Goal: Contribute content

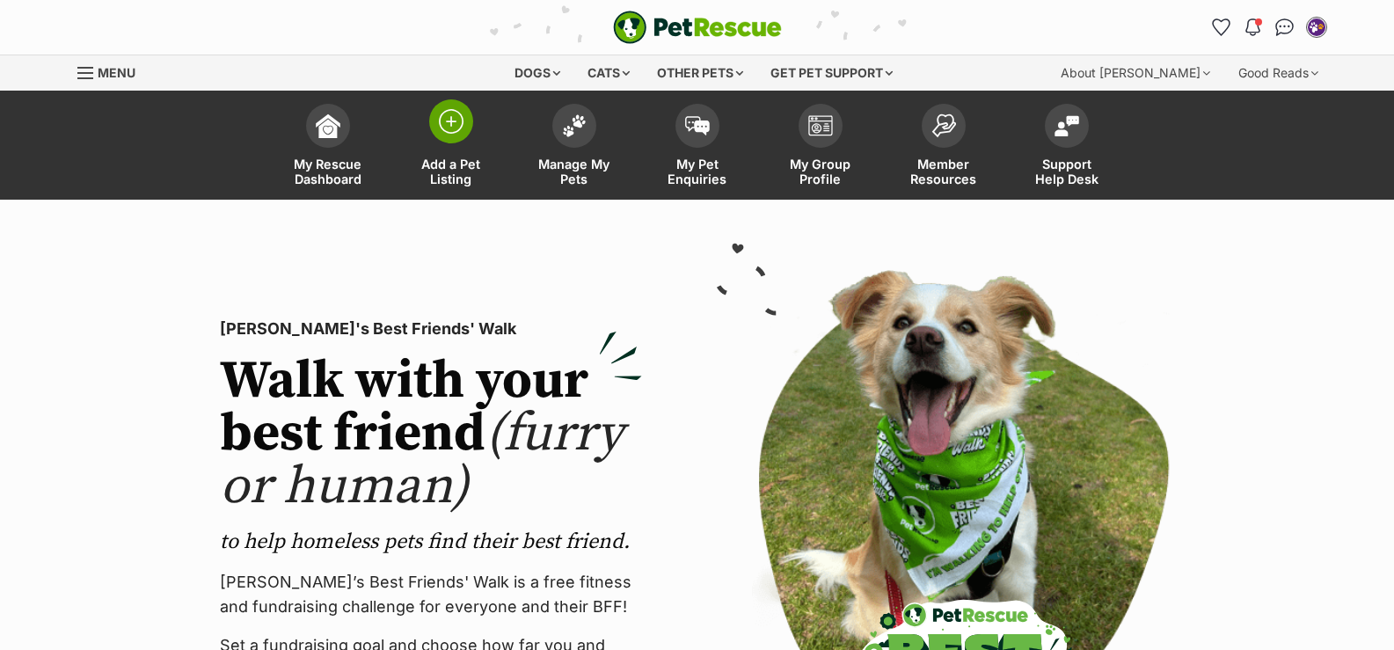
click at [463, 138] on span at bounding box center [451, 121] width 44 height 44
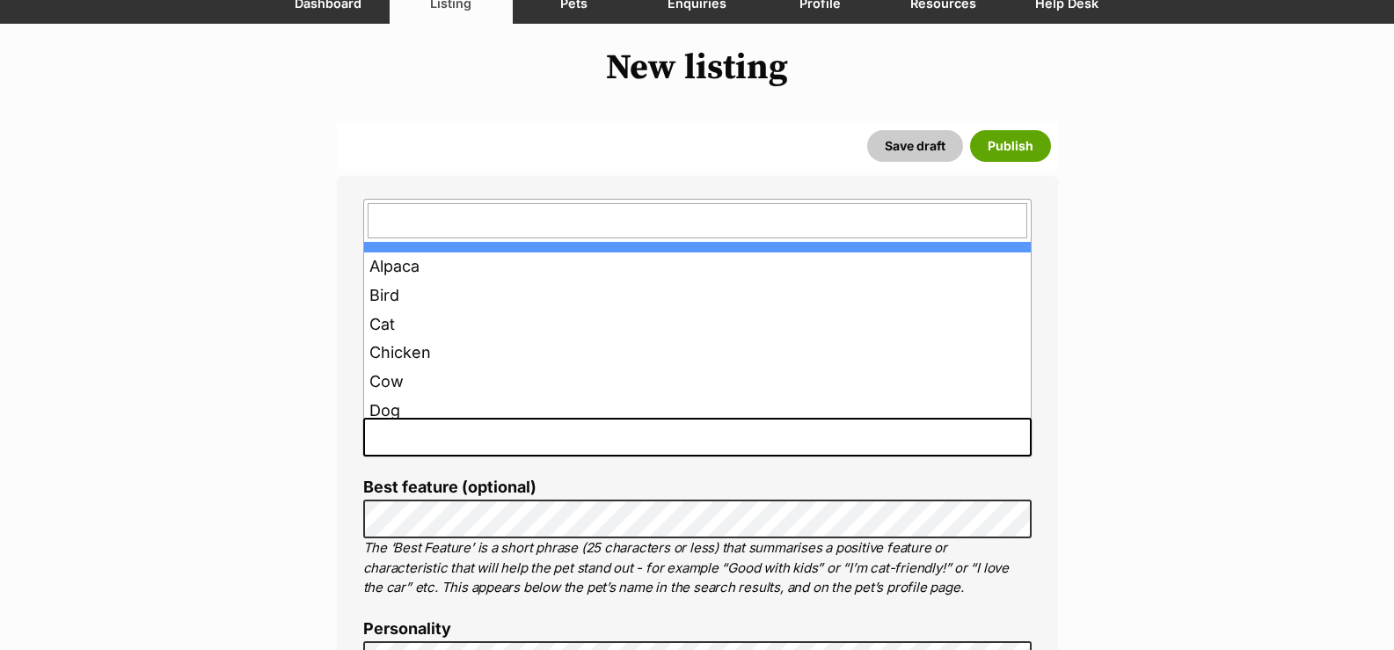
click at [557, 433] on span at bounding box center [697, 437] width 668 height 39
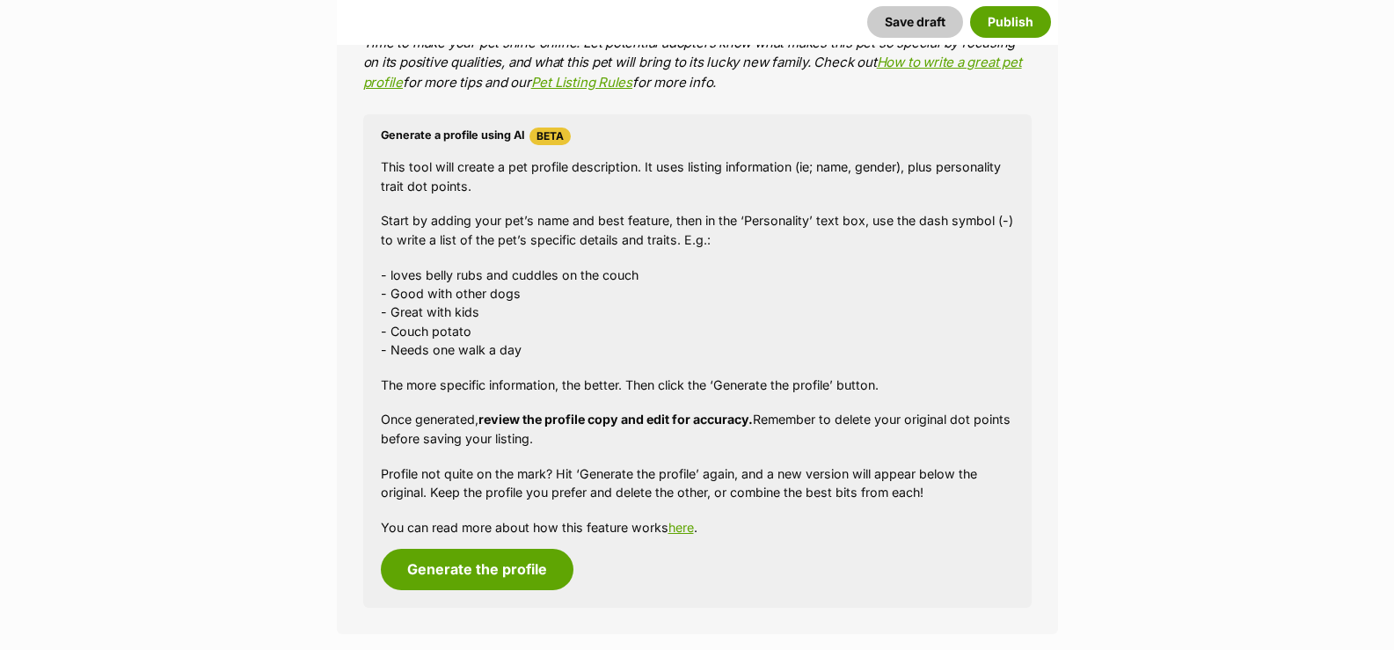
scroll to position [1319, 0]
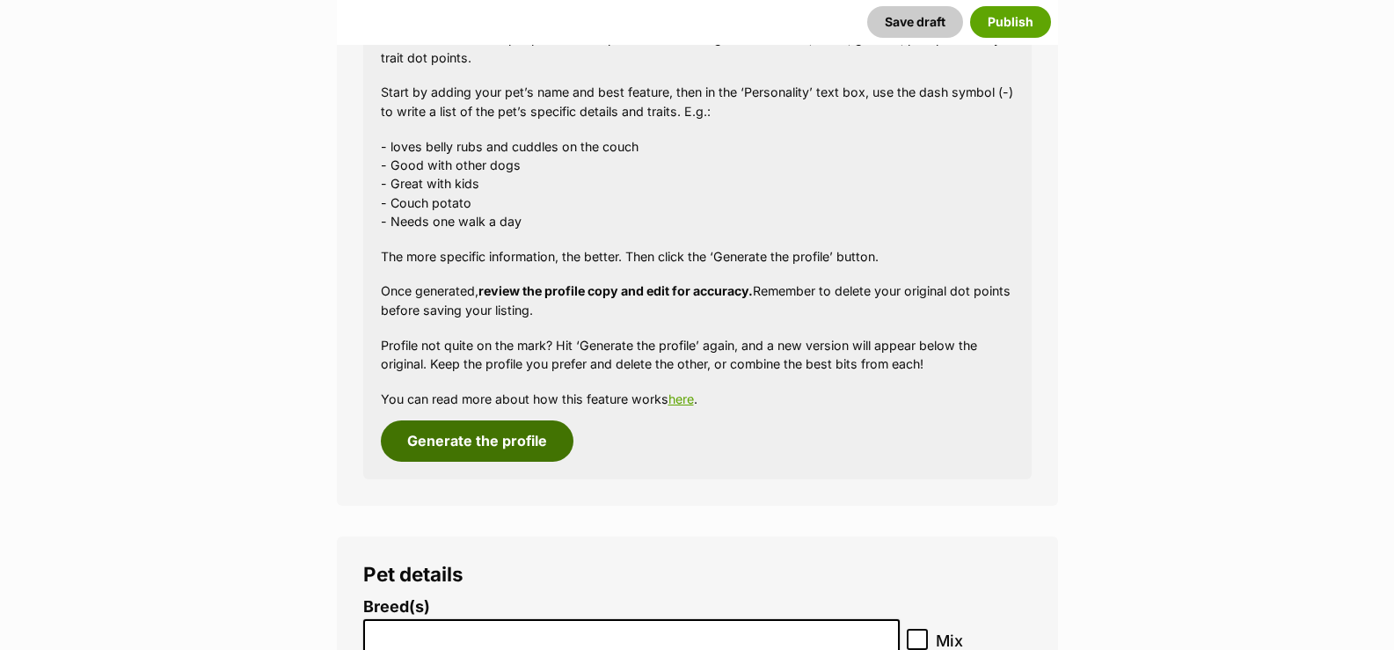
click at [461, 455] on button "Generate the profile" at bounding box center [477, 440] width 193 height 40
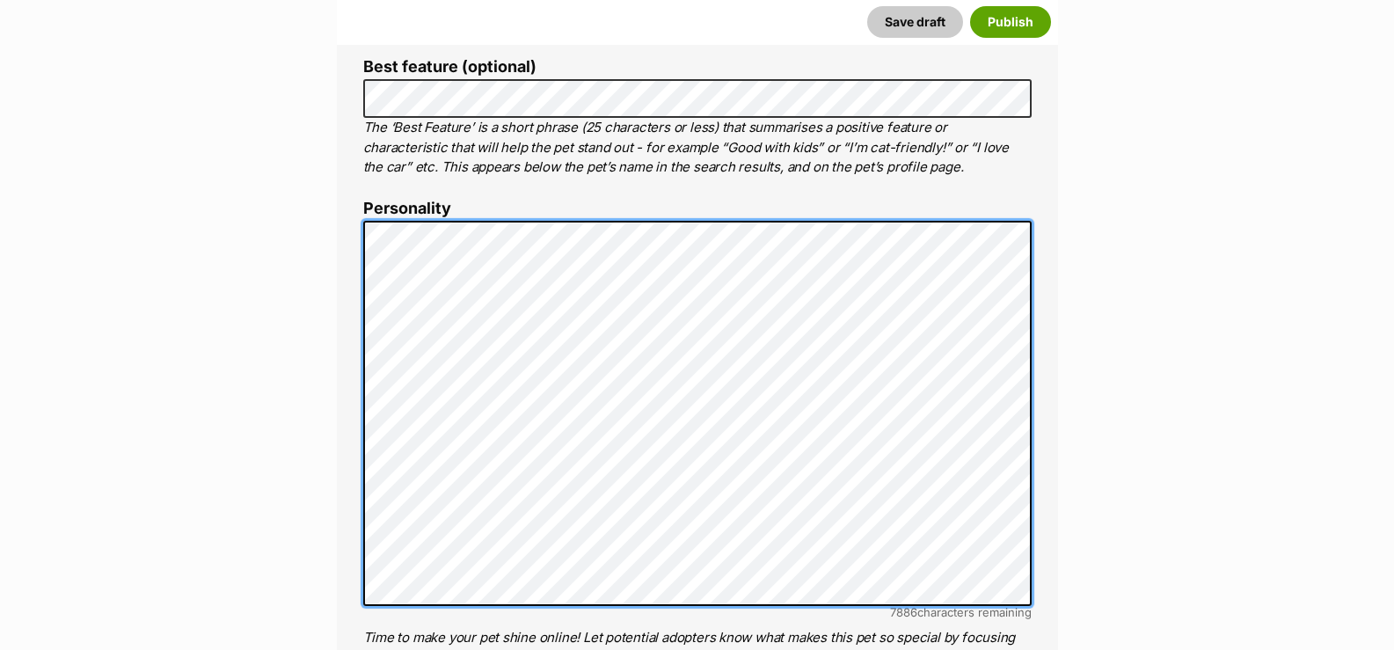
scroll to position [18, 0]
click at [975, 627] on li "Personality 7886 characters remaining Time to make your pet shine online! Let p…" at bounding box center [697, 443] width 668 height 487
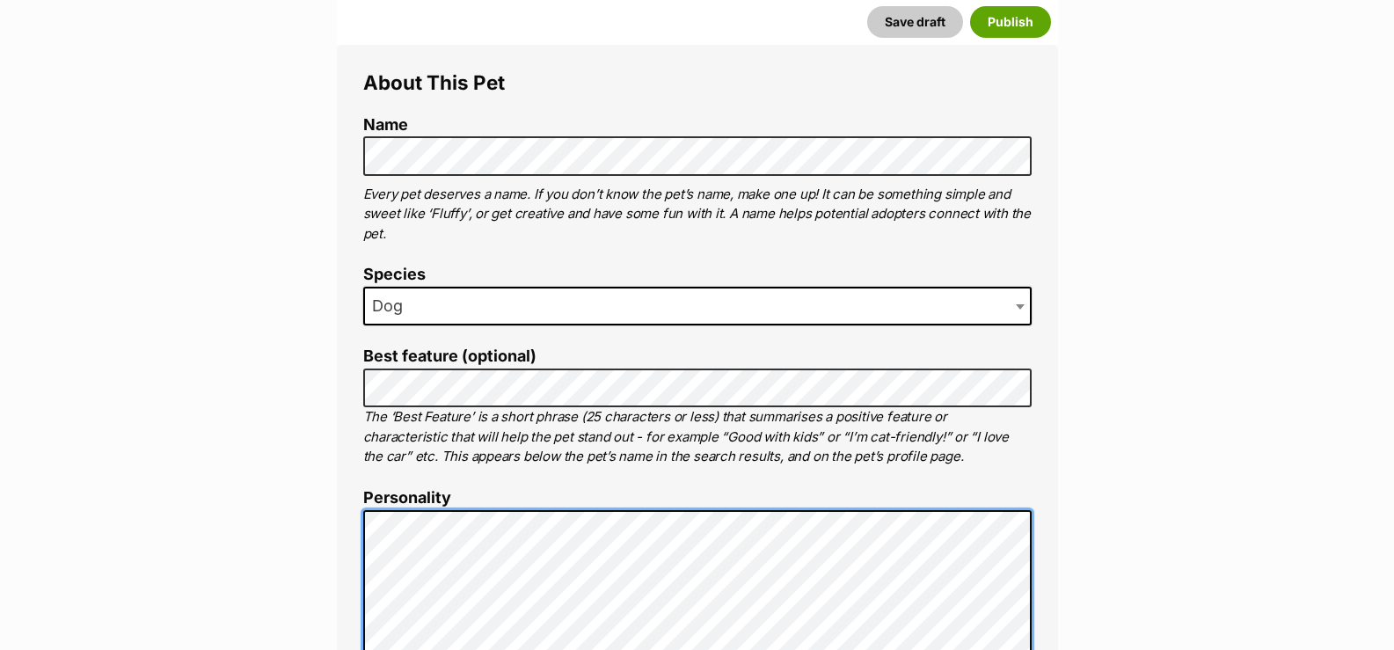
scroll to position [157, 0]
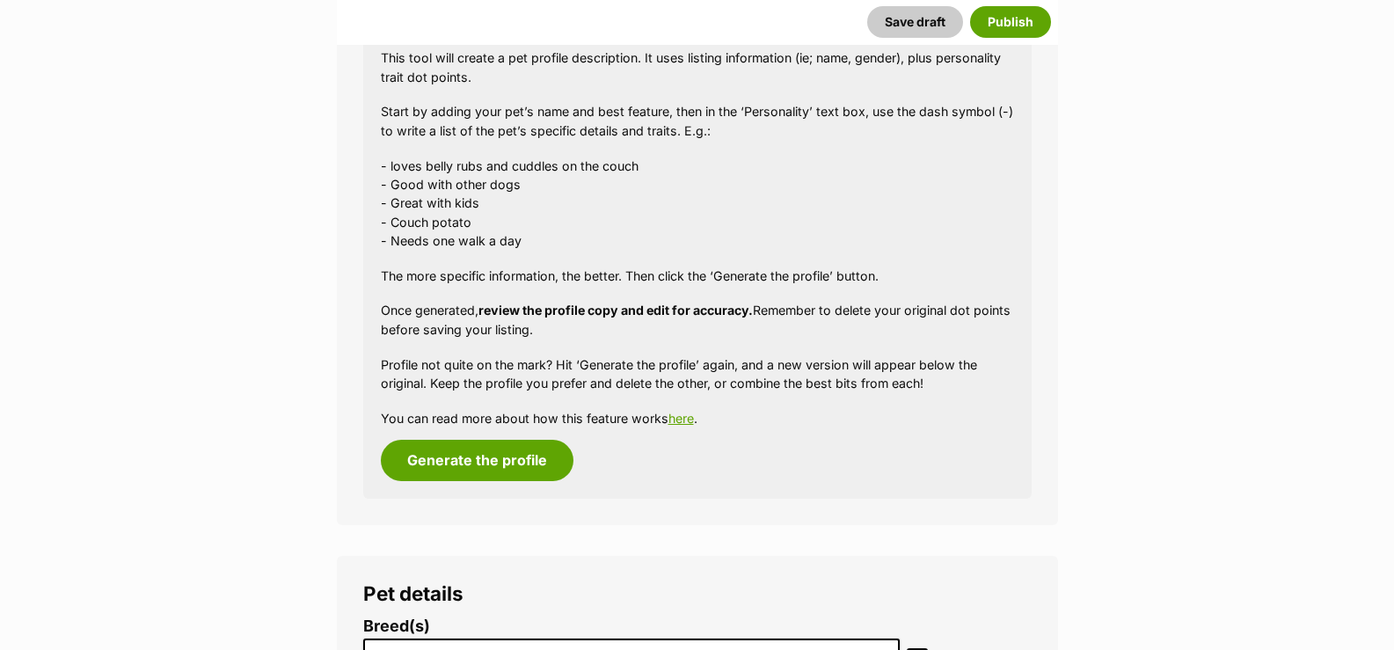
scroll to position [1475, 0]
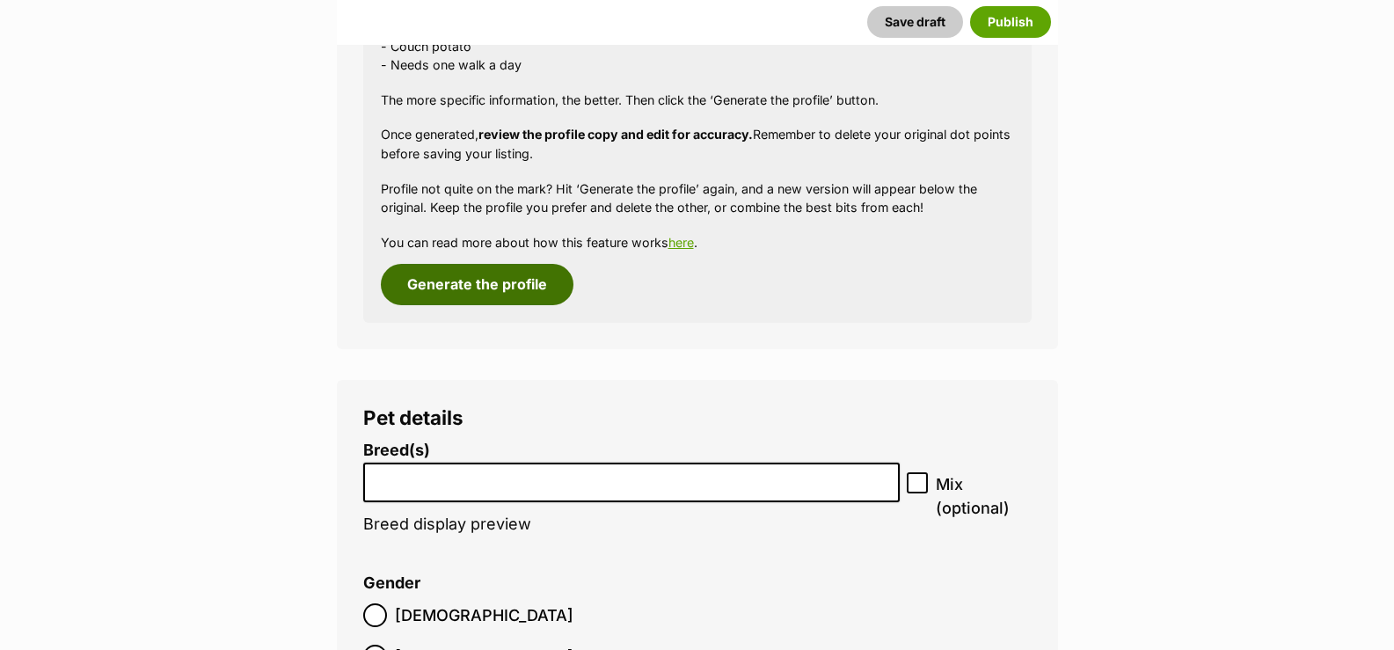
click at [454, 281] on button "Generate the profile" at bounding box center [477, 284] width 193 height 40
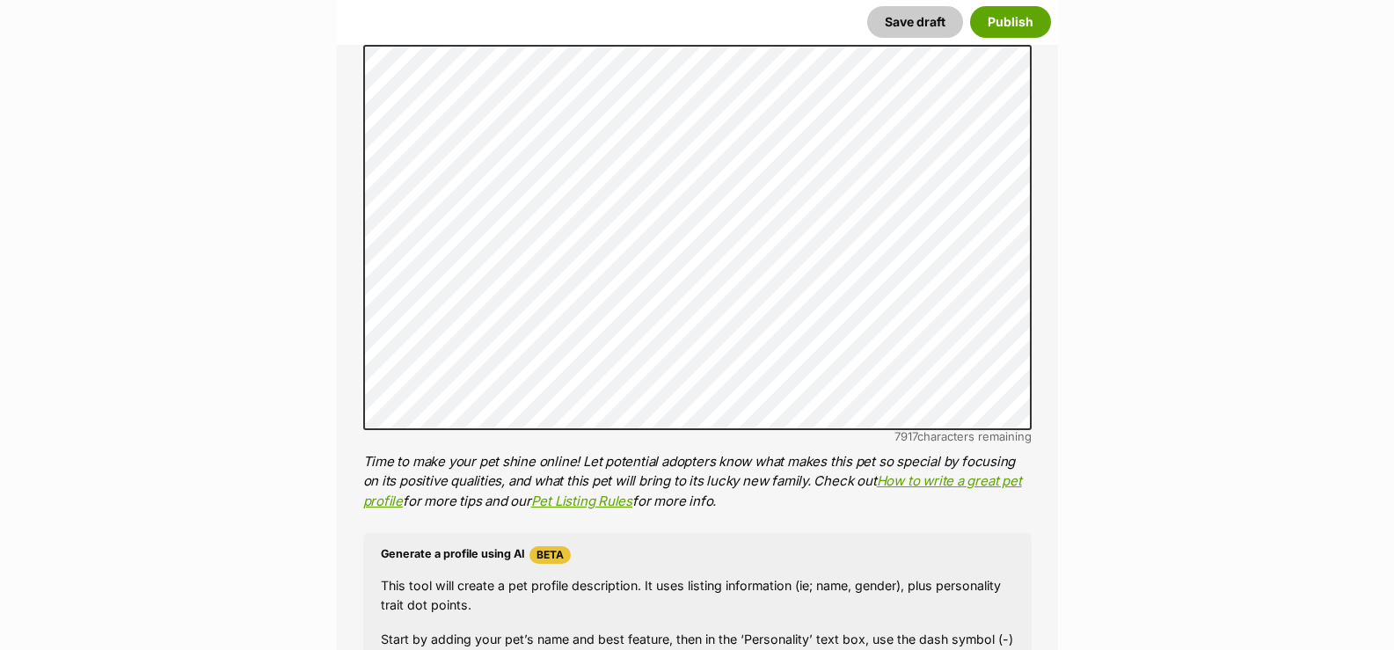
scroll to position [684, 0]
